Goal: Information Seeking & Learning: Learn about a topic

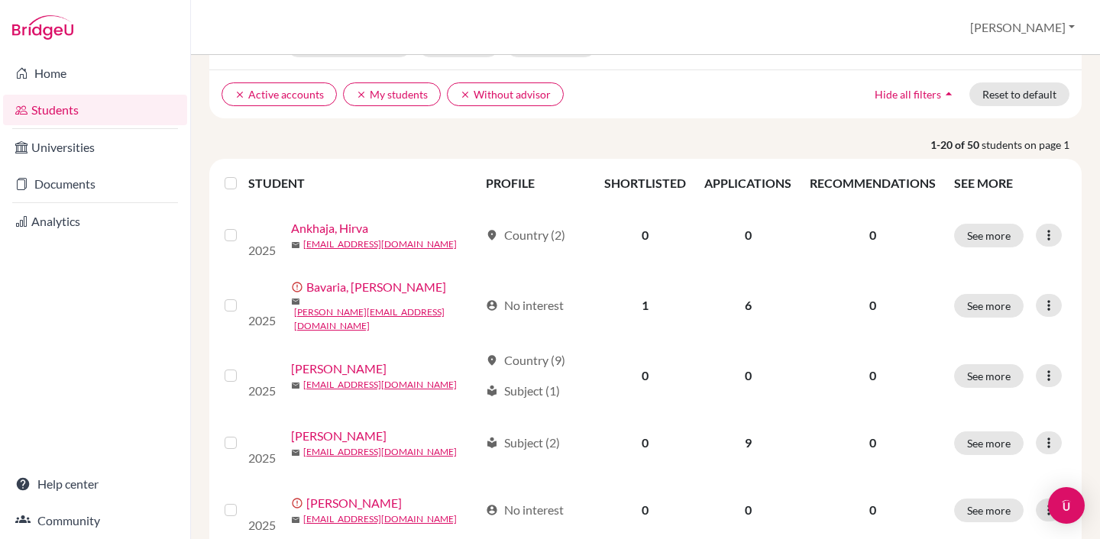
scroll to position [102, 0]
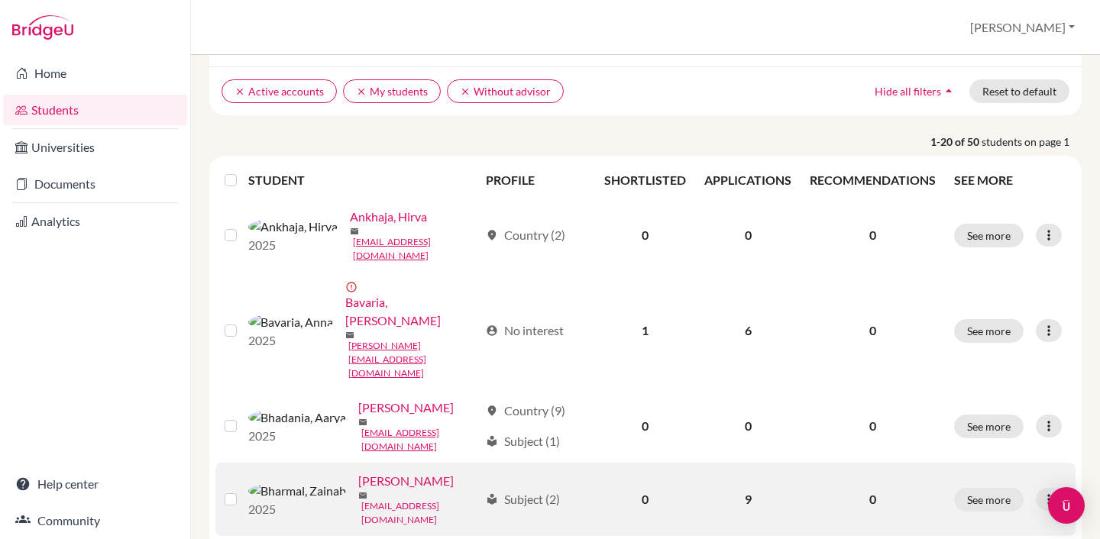
click at [428, 499] on link "[EMAIL_ADDRESS][DOMAIN_NAME]" at bounding box center [420, 512] width 118 height 27
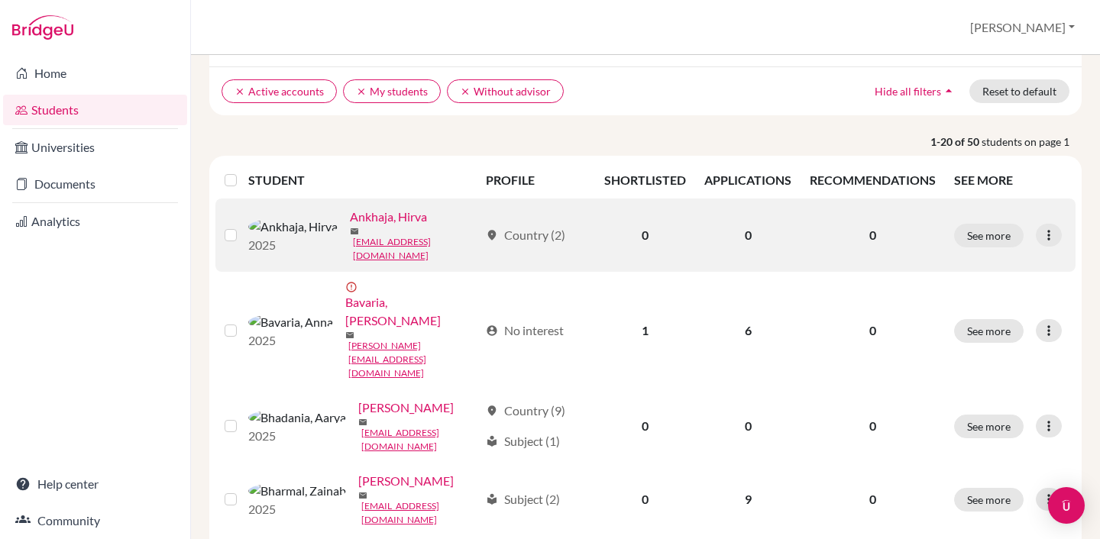
click at [243, 226] on label at bounding box center [243, 226] width 0 height 0
click at [0, 0] on input "checkbox" at bounding box center [0, 0] width 0 height 0
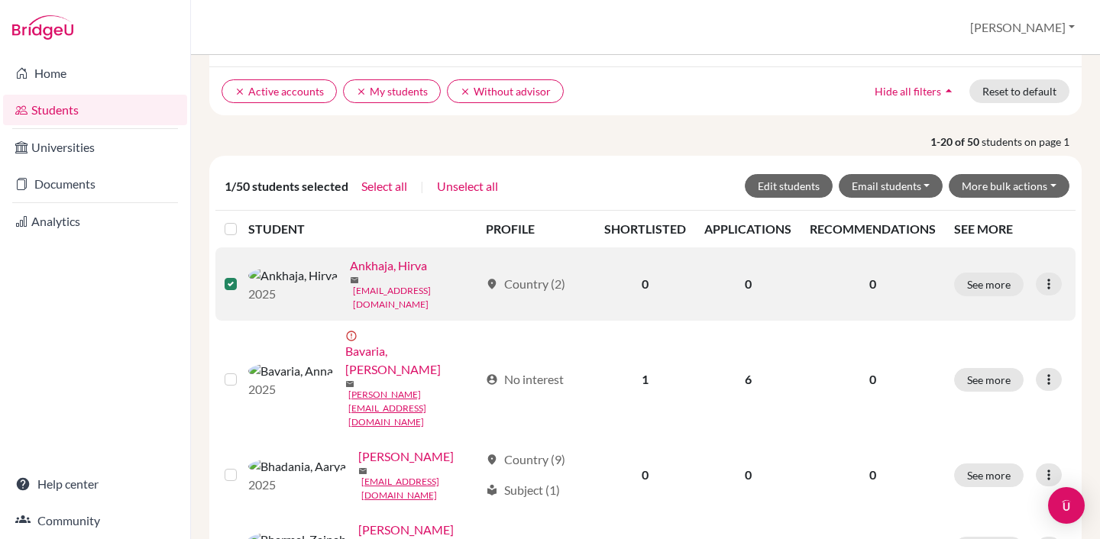
click at [405, 290] on link "[EMAIL_ADDRESS][DOMAIN_NAME]" at bounding box center [416, 297] width 126 height 27
click at [1011, 286] on button "See more" at bounding box center [988, 285] width 69 height 24
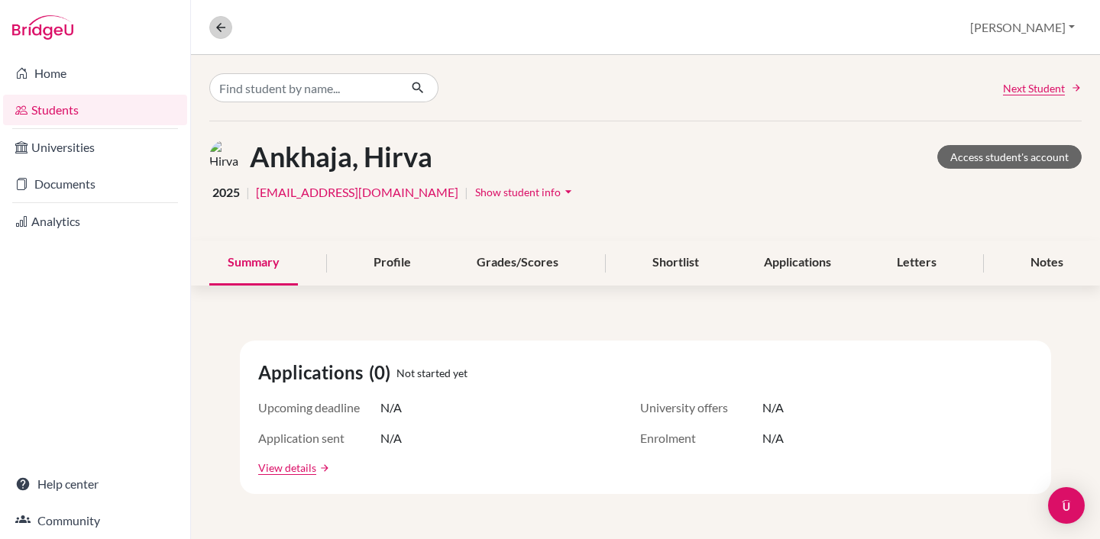
click at [220, 36] on button at bounding box center [220, 27] width 23 height 23
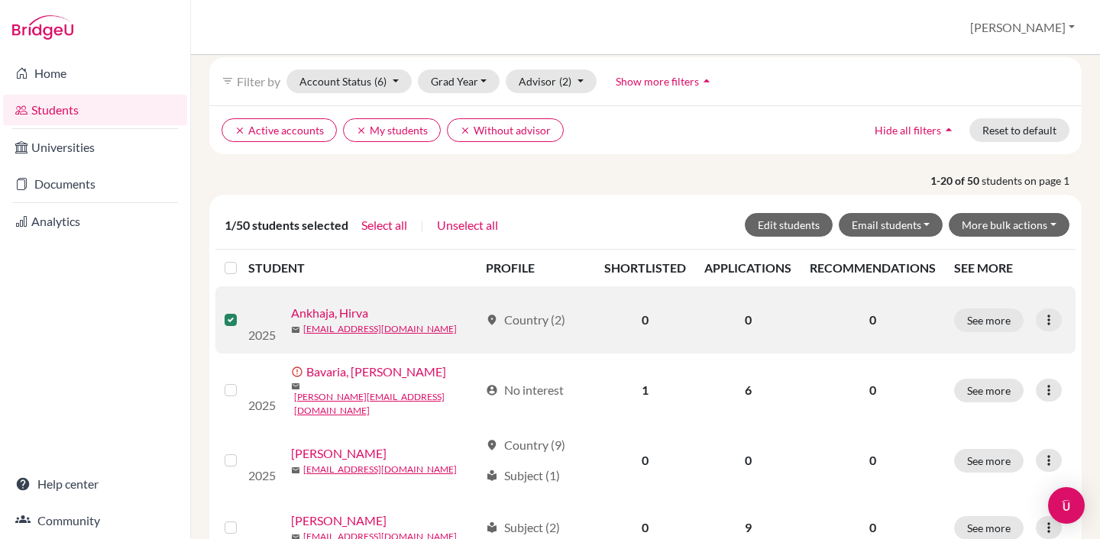
scroll to position [66, 0]
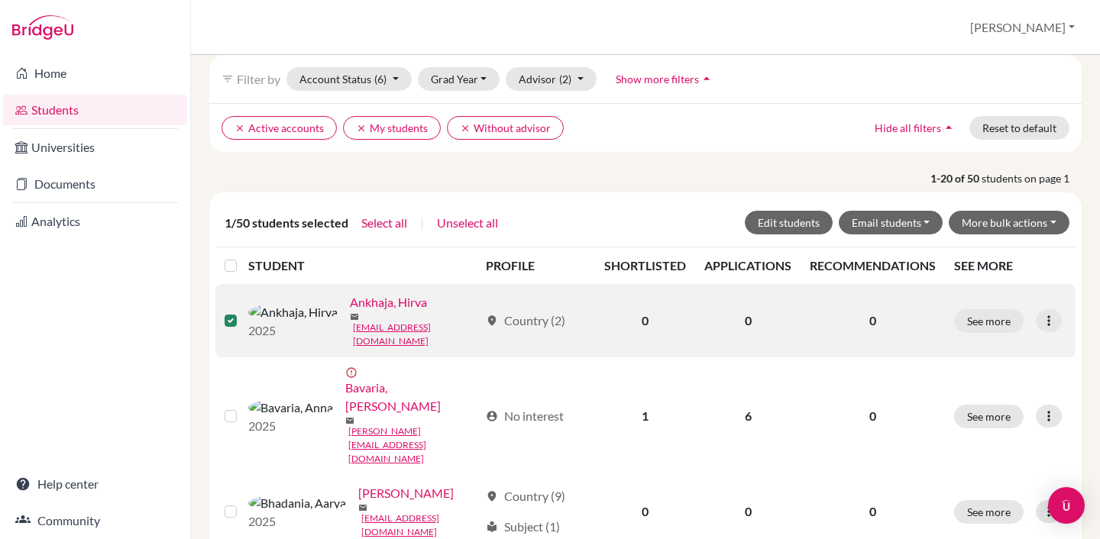
click at [243, 312] on label at bounding box center [243, 312] width 0 height 0
click at [0, 0] on input "checkbox" at bounding box center [0, 0] width 0 height 0
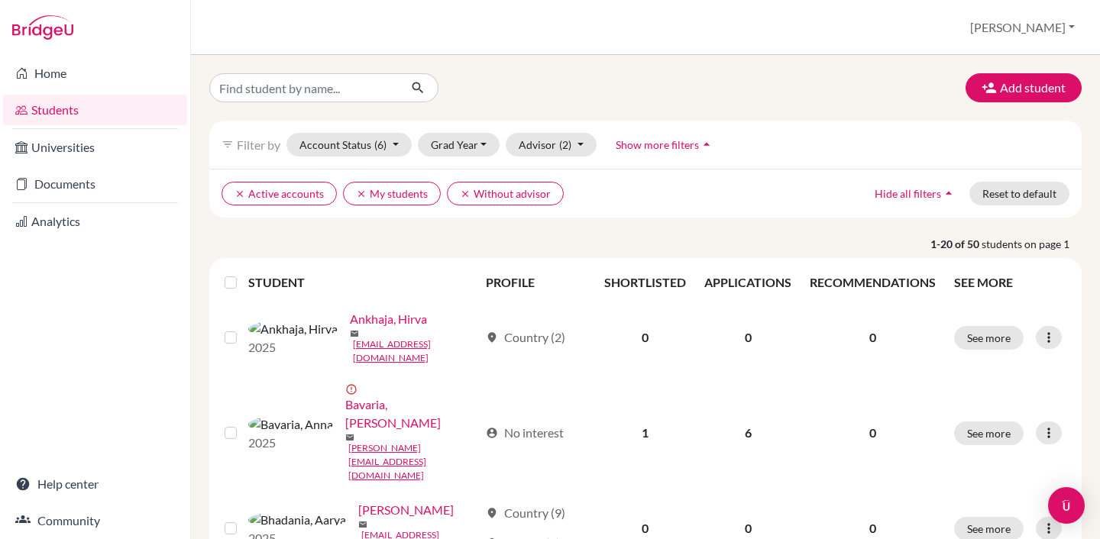
scroll to position [0, 0]
click at [341, 93] on input "Find student by name..." at bounding box center [303, 87] width 189 height 29
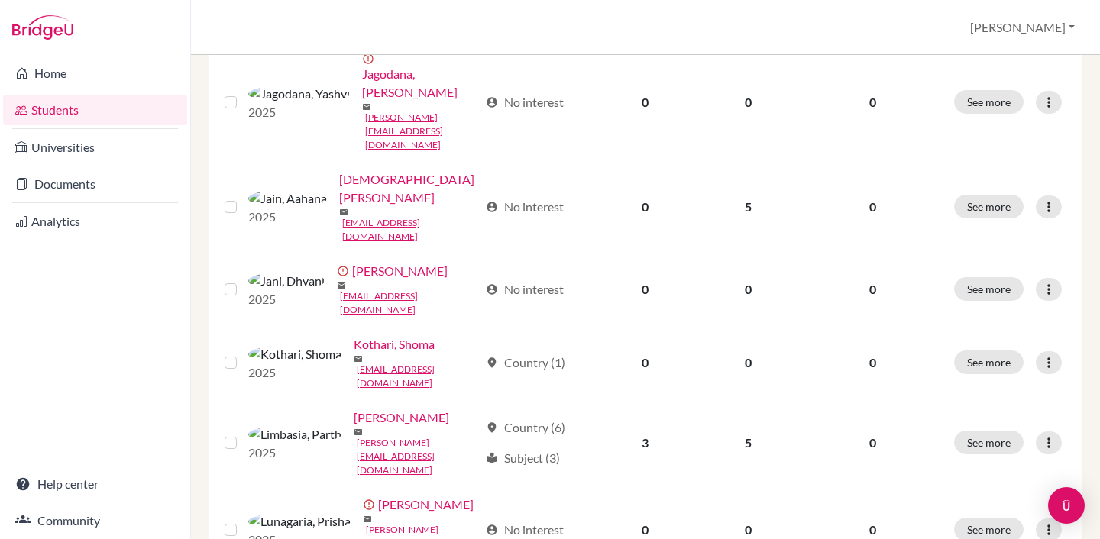
scroll to position [1208, 0]
type input "neev"
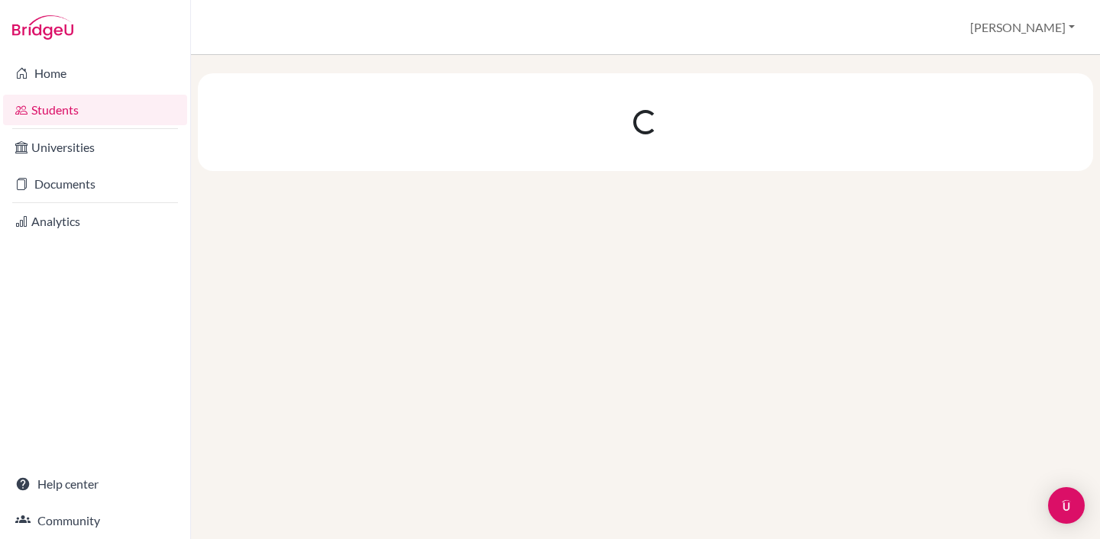
scroll to position [0, 0]
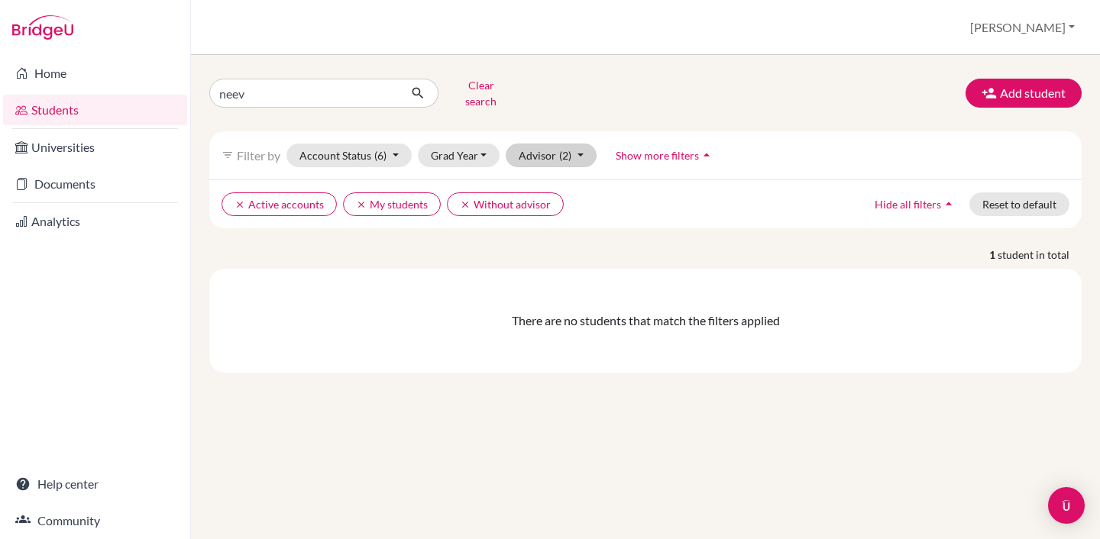
click at [554, 151] on button "Advisor (2)" at bounding box center [550, 156] width 91 height 24
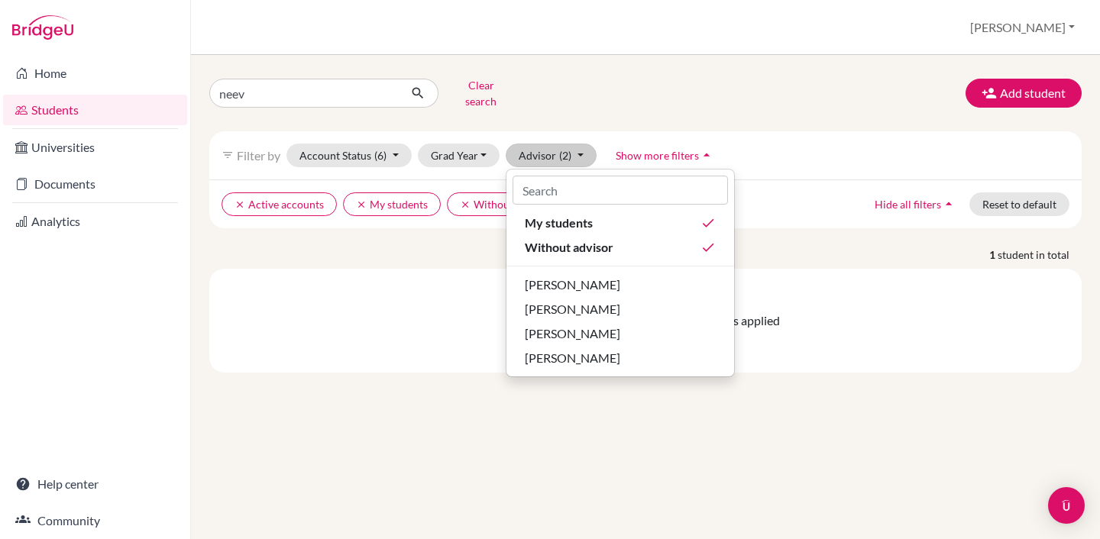
click at [191, 164] on div "neev Clear search Add student filter_list Filter by Account Status (6) Active a…" at bounding box center [645, 297] width 909 height 484
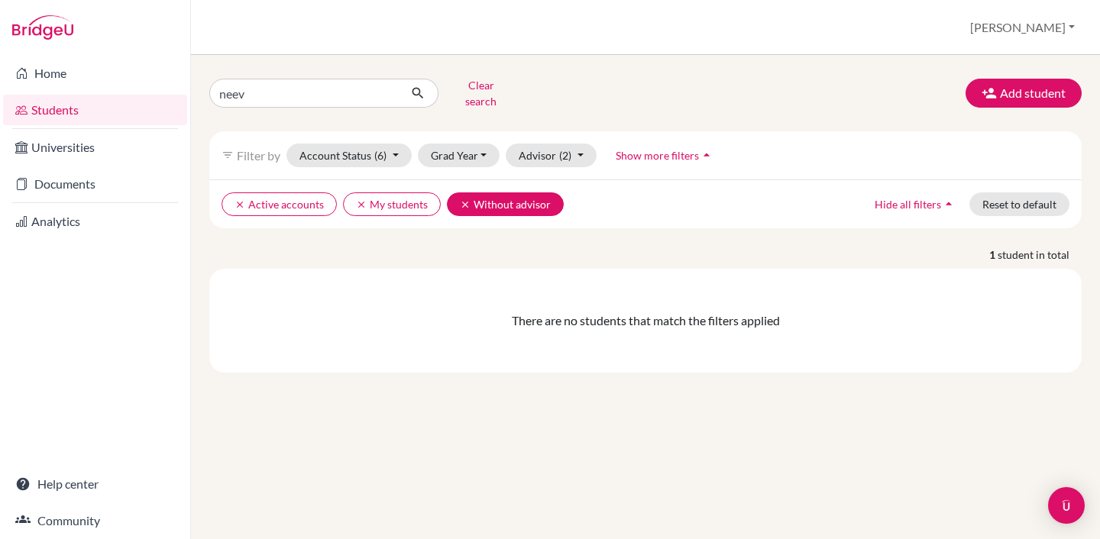
click at [460, 199] on icon "clear" at bounding box center [465, 204] width 11 height 11
click at [627, 149] on span "Show more filters" at bounding box center [656, 155] width 83 height 13
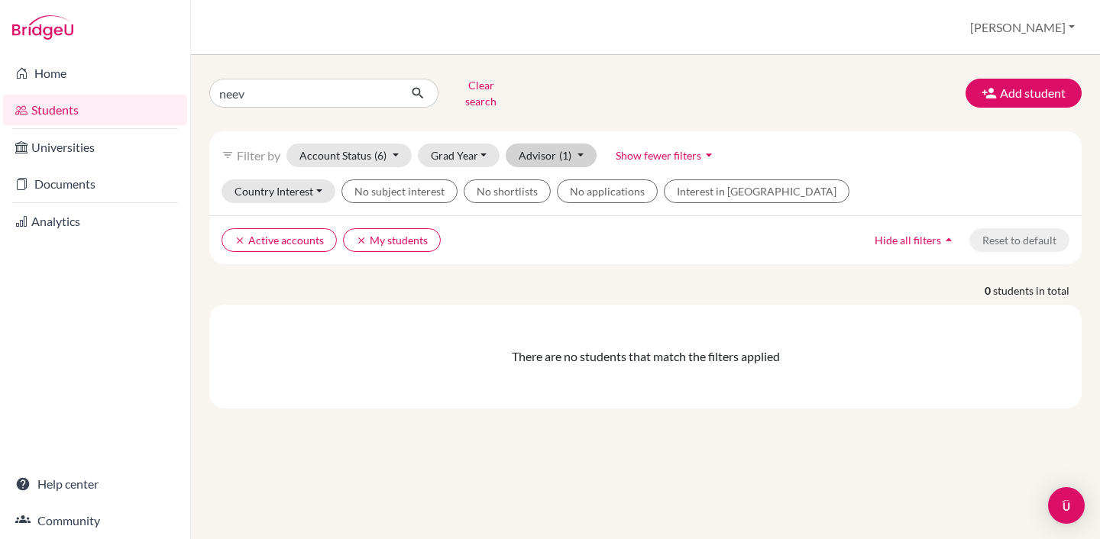
click at [533, 152] on button "Advisor (1)" at bounding box center [550, 156] width 91 height 24
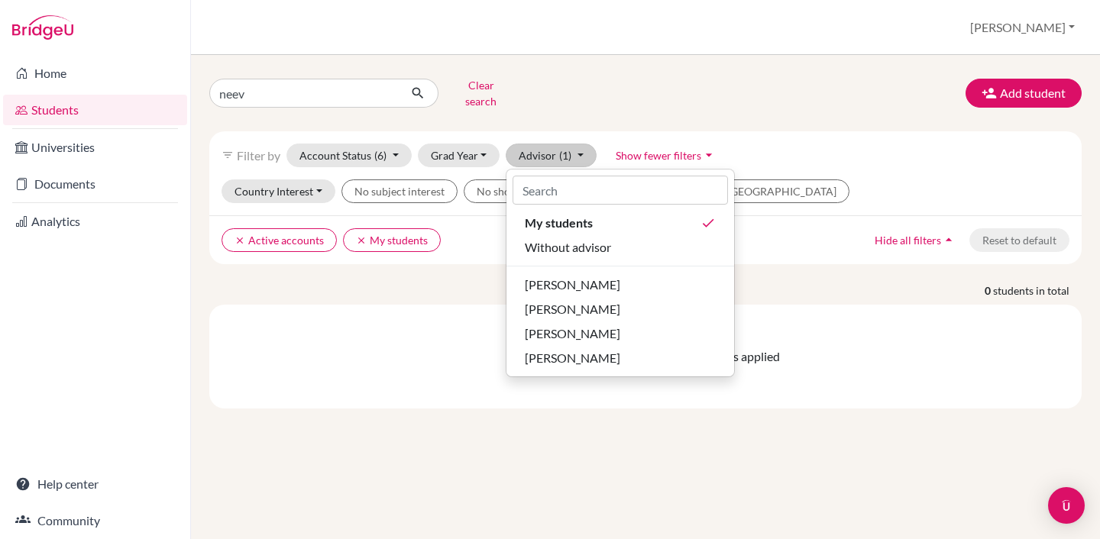
click at [554, 238] on span "Without advisor" at bounding box center [568, 247] width 86 height 18
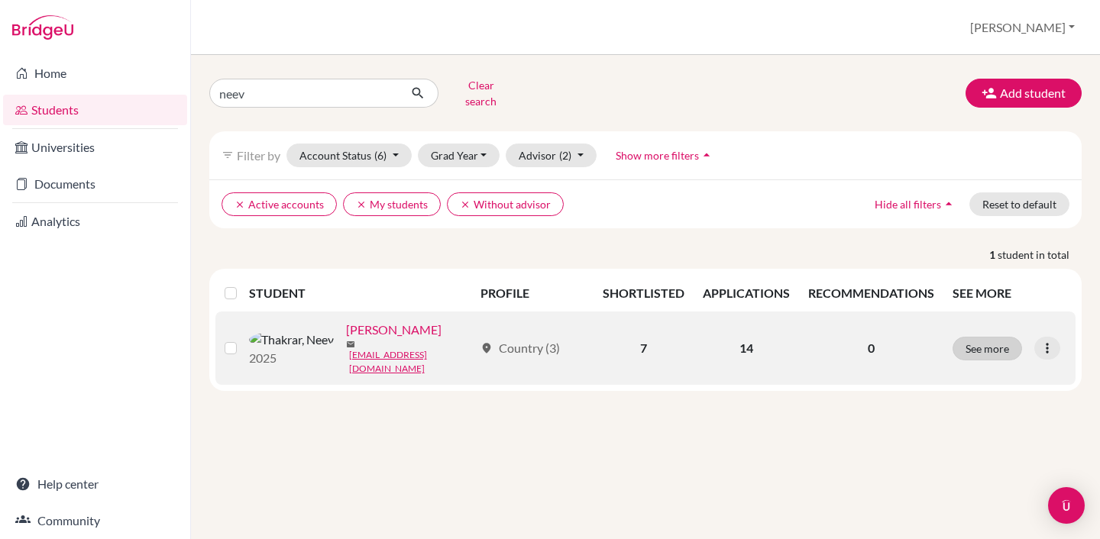
click at [987, 337] on button "See more" at bounding box center [986, 349] width 69 height 24
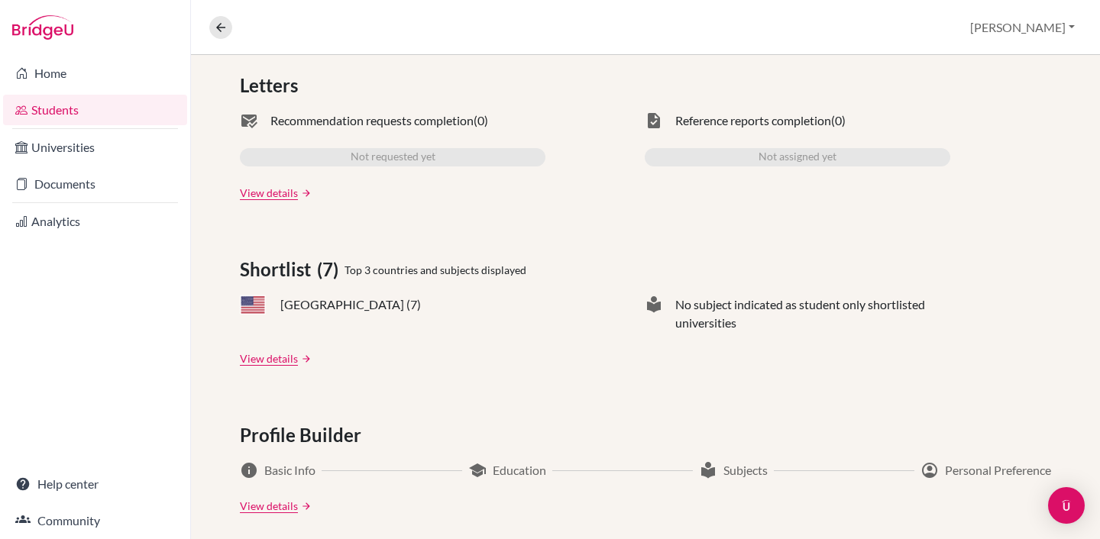
scroll to position [479, 0]
click at [359, 295] on span "[GEOGRAPHIC_DATA] (7)" at bounding box center [350, 303] width 140 height 18
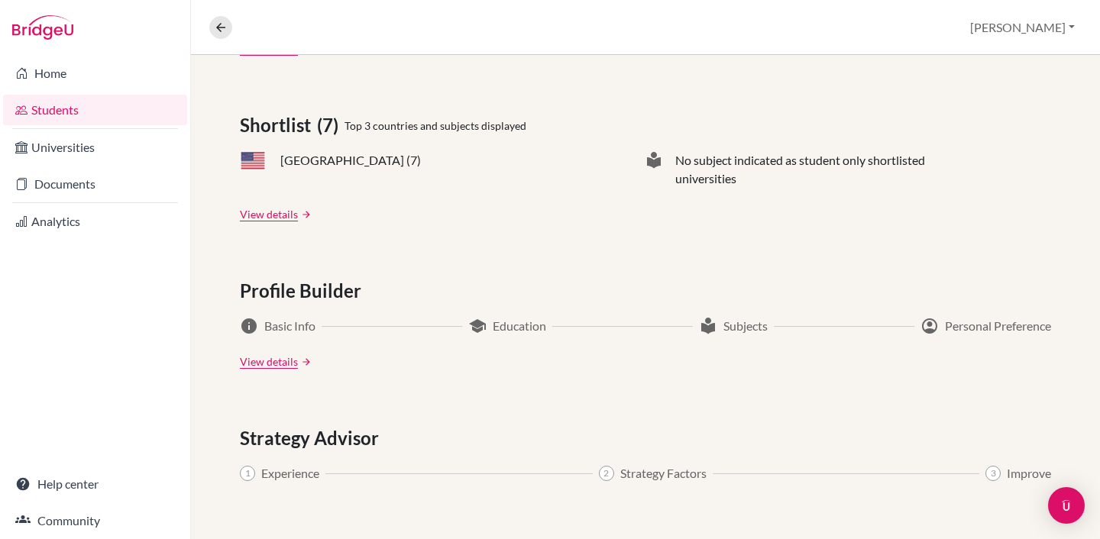
scroll to position [681, 0]
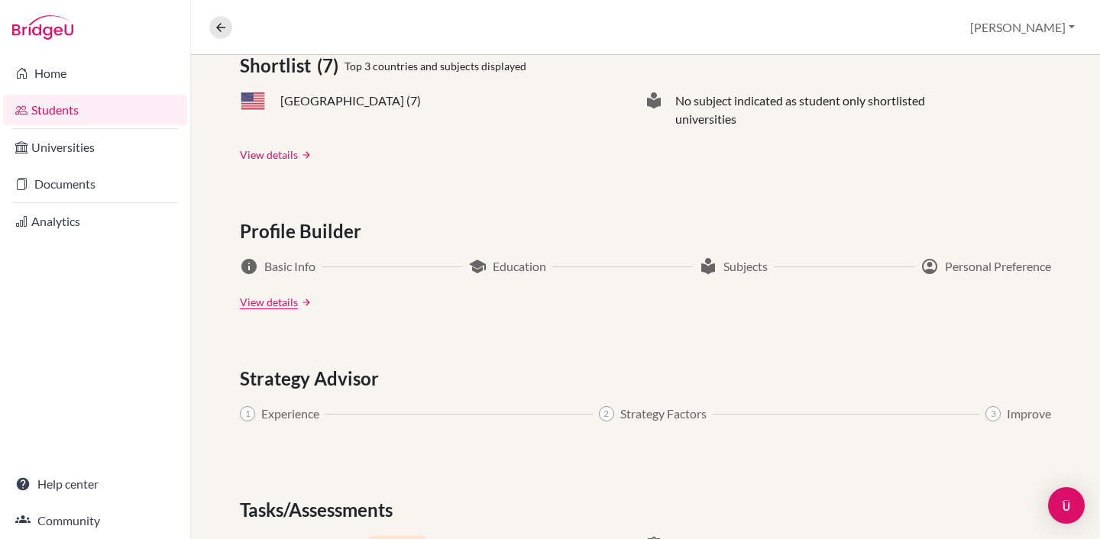
click at [284, 147] on link "View details" at bounding box center [269, 155] width 58 height 16
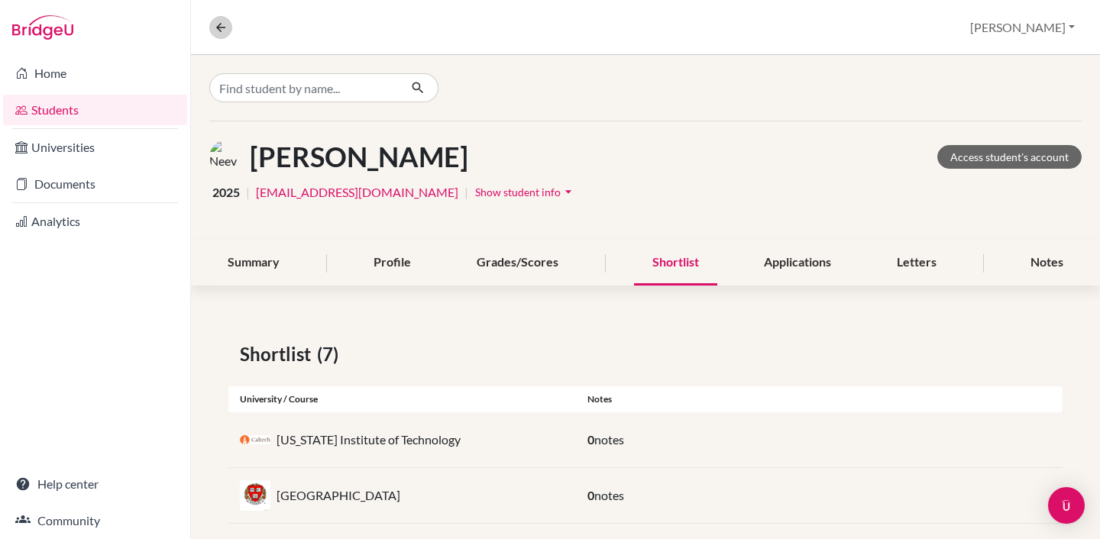
click at [222, 33] on icon at bounding box center [221, 28] width 14 height 14
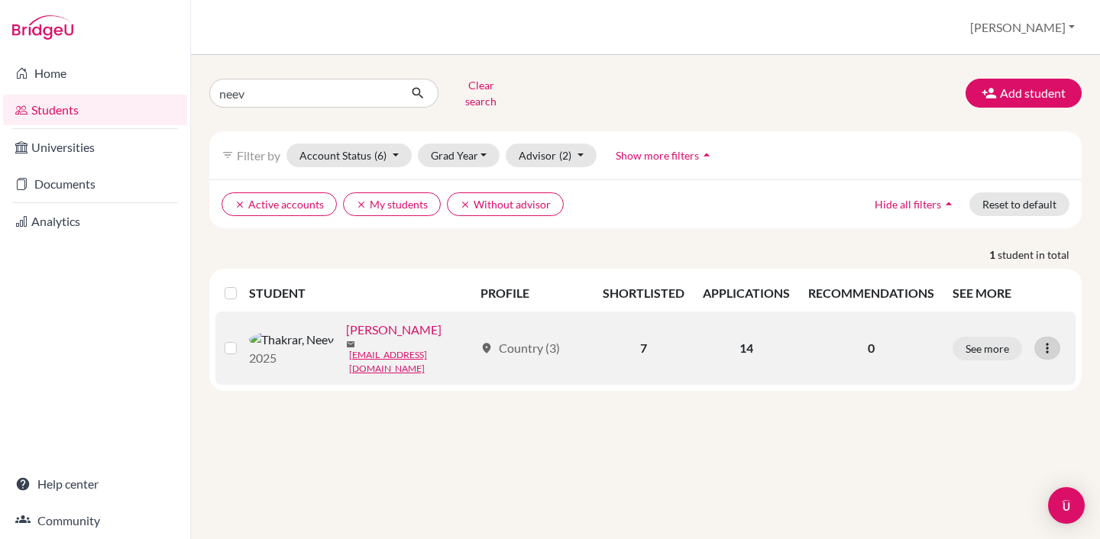
click at [1049, 341] on icon at bounding box center [1046, 348] width 15 height 15
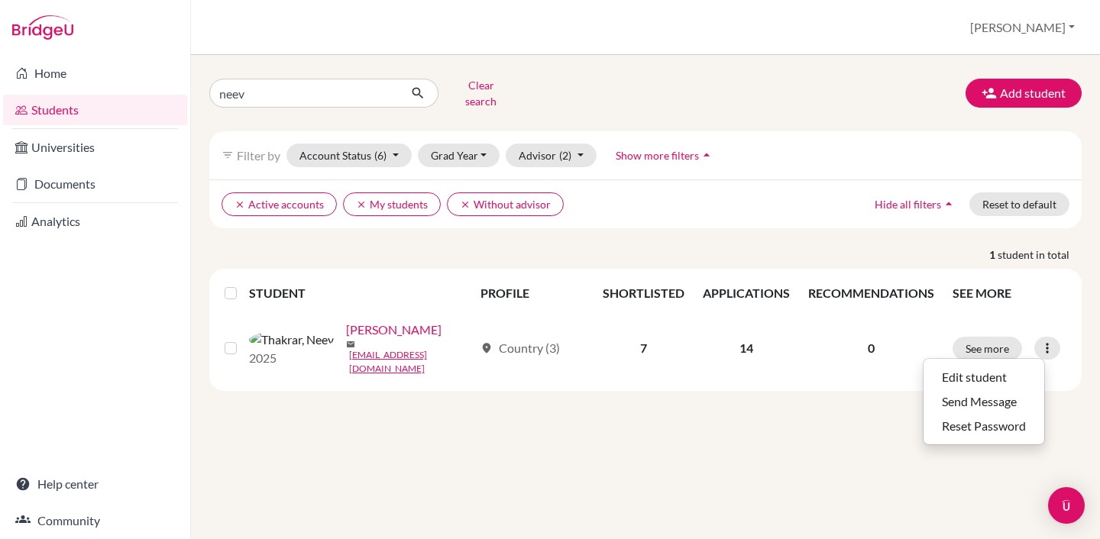
click at [685, 485] on div "neev Clear search Add student filter_list Filter by Account Status (6) Active a…" at bounding box center [645, 297] width 909 height 484
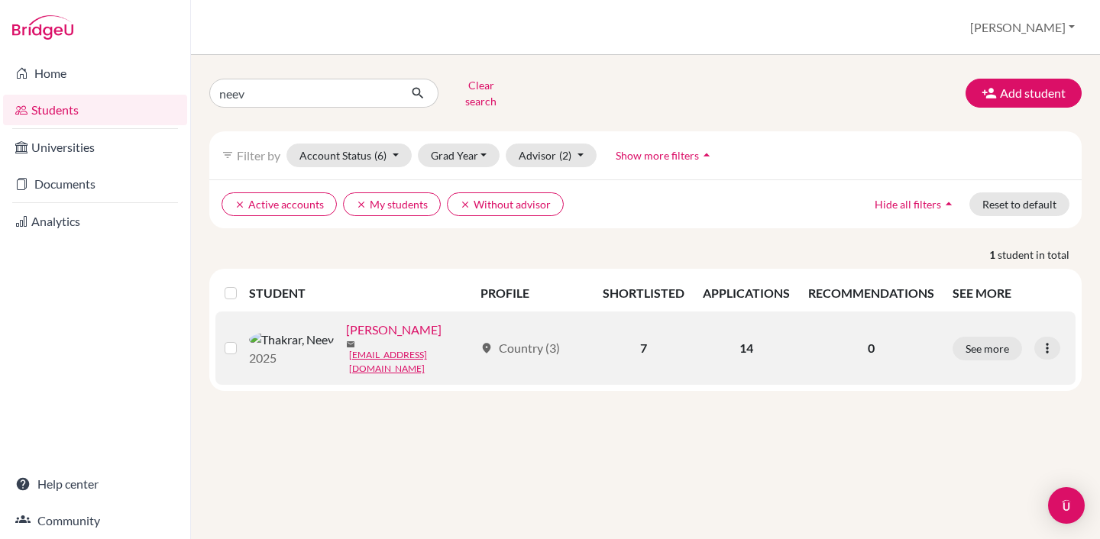
click at [227, 341] on div at bounding box center [233, 348] width 18 height 18
click at [230, 341] on div at bounding box center [233, 348] width 18 height 18
click at [243, 339] on label at bounding box center [243, 339] width 0 height 0
click at [0, 0] on input "checkbox" at bounding box center [0, 0] width 0 height 0
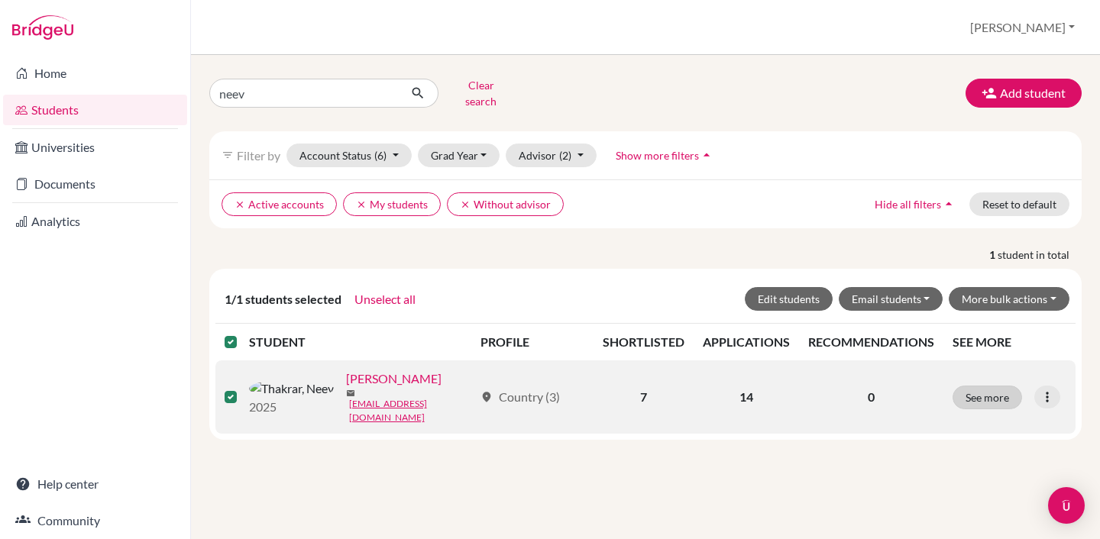
click at [997, 386] on button "See more" at bounding box center [986, 398] width 69 height 24
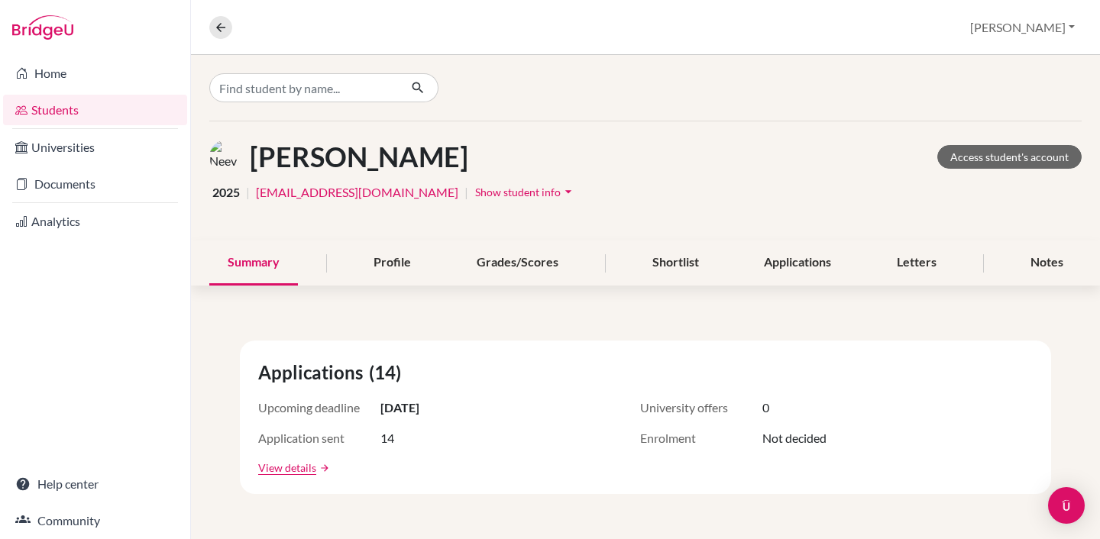
click at [402, 236] on div "[PERSON_NAME] Access student's account 2025 | [EMAIL_ADDRESS][DOMAIN_NAME] | Sh…" at bounding box center [645, 180] width 909 height 119
click at [423, 253] on div "Profile" at bounding box center [392, 263] width 74 height 45
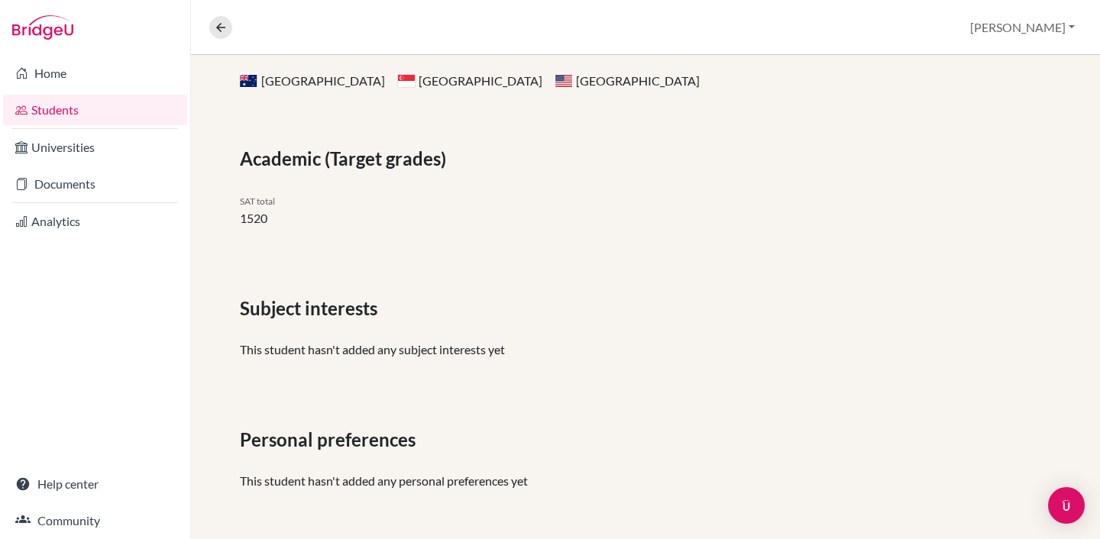
scroll to position [49, 0]
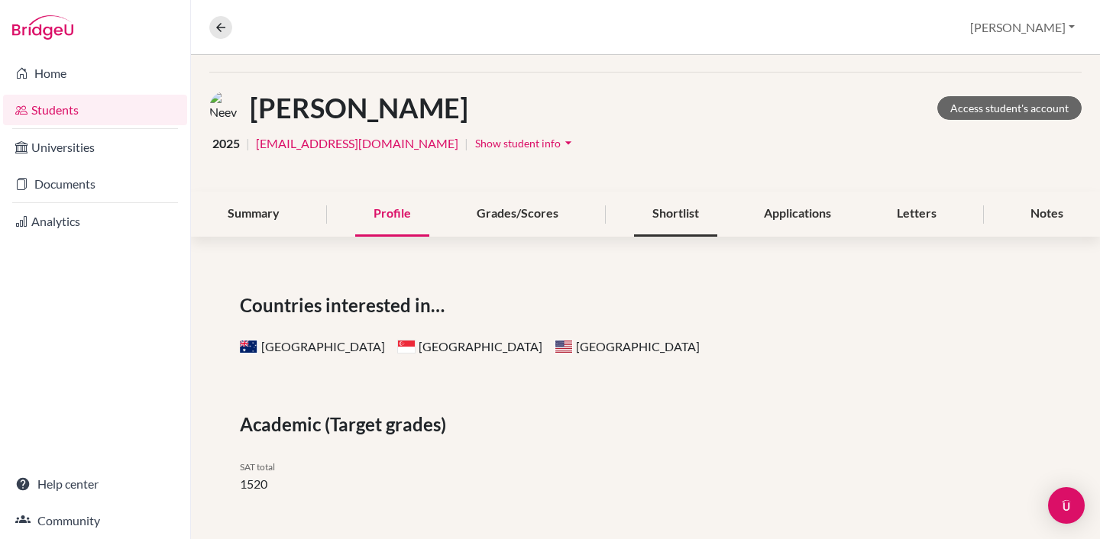
click at [701, 222] on div "Shortlist" at bounding box center [675, 214] width 83 height 45
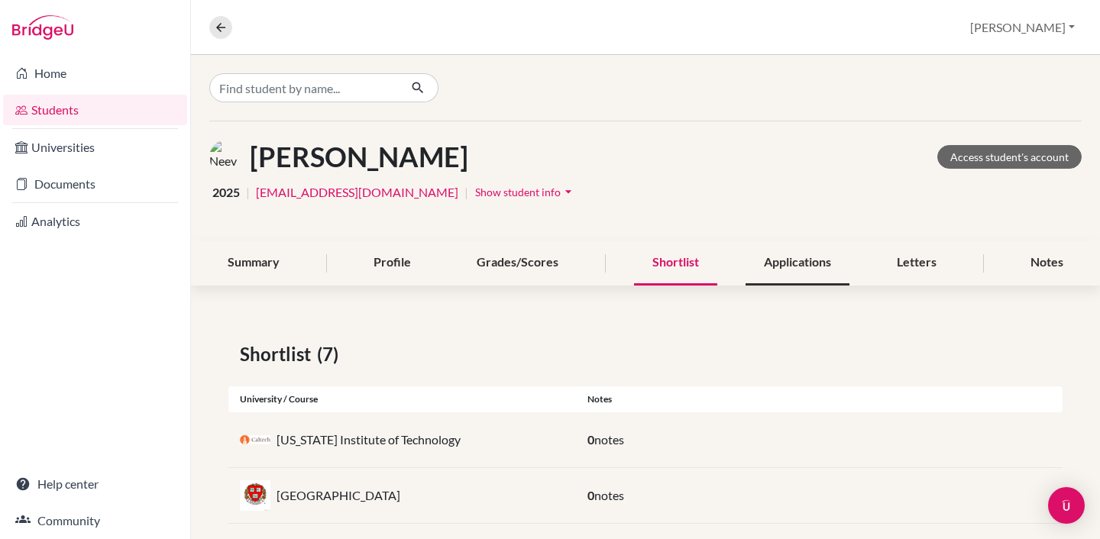
click at [822, 257] on div "Applications" at bounding box center [797, 263] width 104 height 45
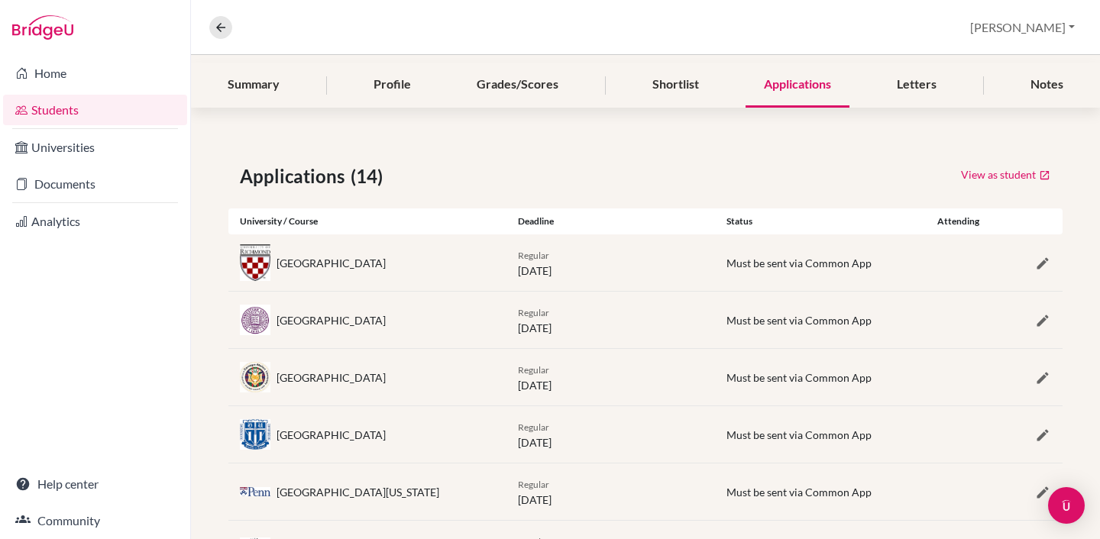
scroll to position [194, 0]
